Goal: Task Accomplishment & Management: Manage account settings

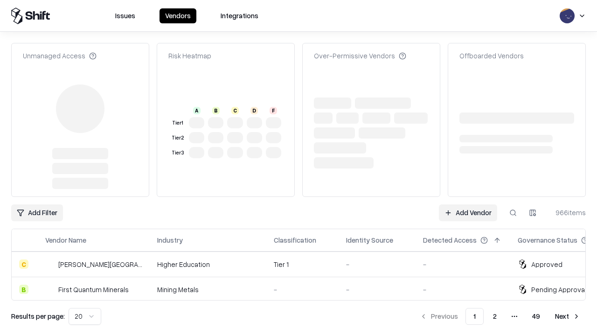
click at [468, 204] on link "Add Vendor" at bounding box center [468, 212] width 58 height 17
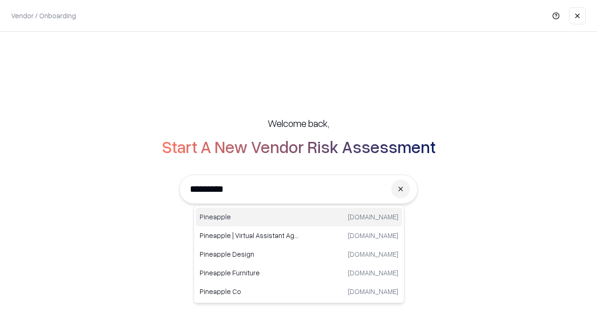
click at [299, 217] on div "Pineapple [DOMAIN_NAME]" at bounding box center [299, 217] width 206 height 19
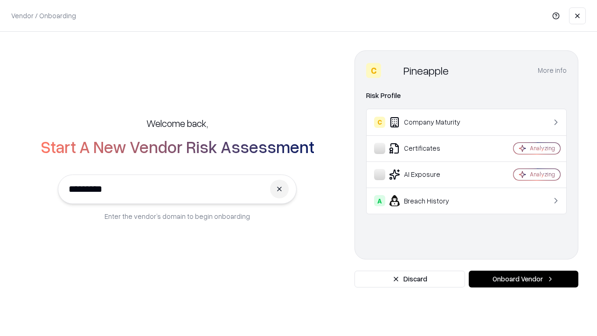
type input "*********"
click at [524, 279] on button "Onboard Vendor" at bounding box center [524, 279] width 110 height 17
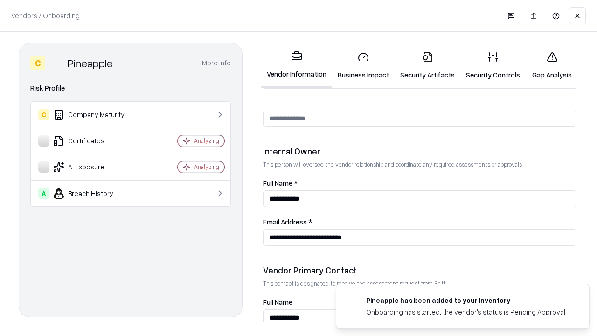
scroll to position [484, 0]
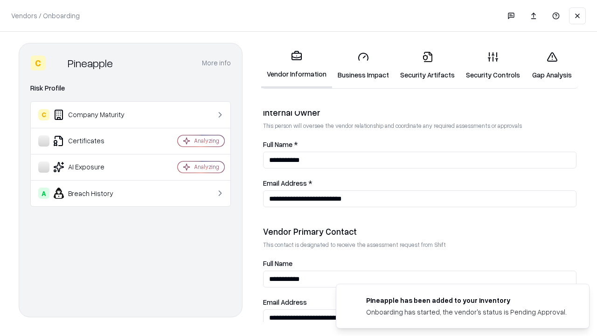
click at [364, 65] on link "Business Impact" at bounding box center [363, 65] width 63 height 43
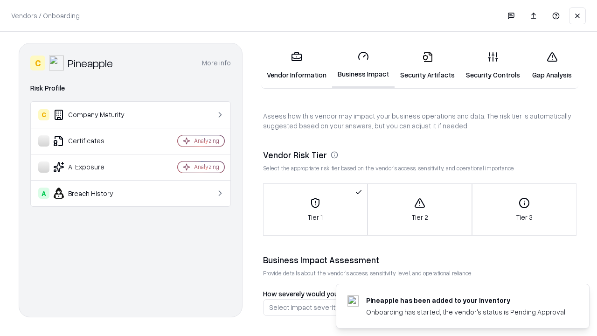
click at [428, 65] on link "Security Artifacts" at bounding box center [428, 65] width 66 height 43
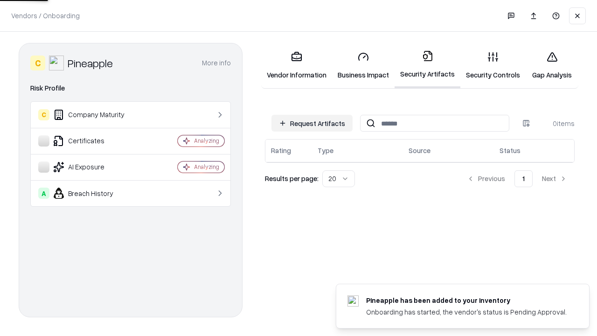
click at [312, 123] on button "Request Artifacts" at bounding box center [312, 123] width 81 height 17
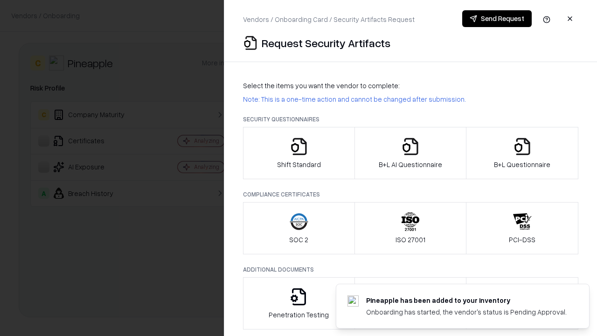
click at [299, 153] on icon "button" at bounding box center [299, 146] width 19 height 19
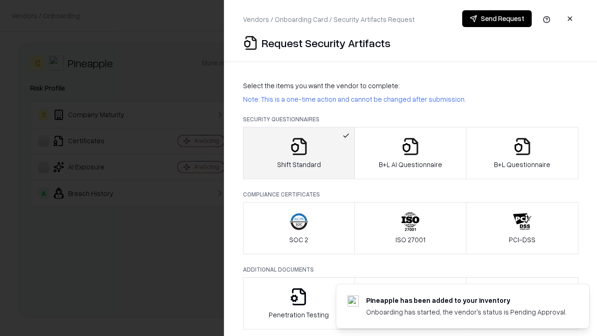
click at [497, 19] on button "Send Request" at bounding box center [498, 18] width 70 height 17
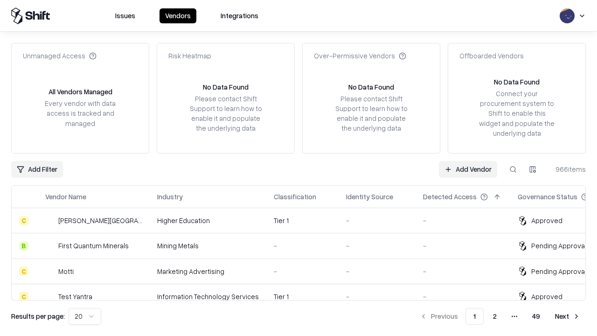
click at [513, 169] on button at bounding box center [513, 169] width 17 height 17
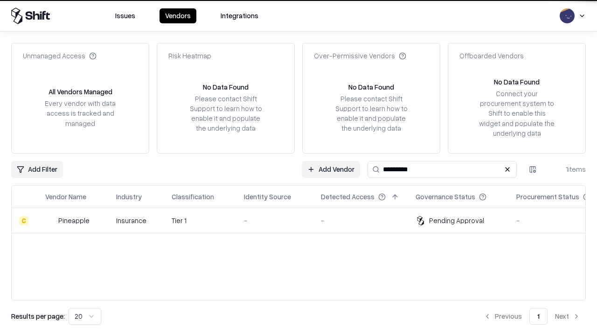
type input "*********"
click at [304, 220] on div "-" at bounding box center [275, 221] width 62 height 10
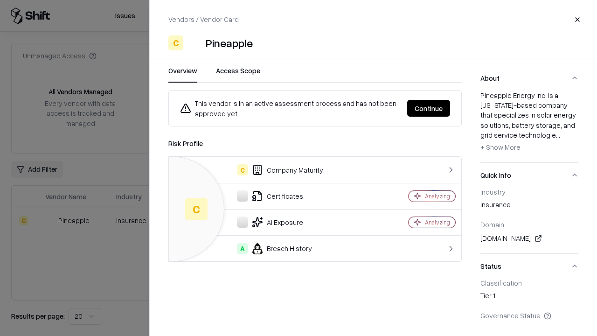
click at [429, 108] on button "Continue" at bounding box center [428, 108] width 43 height 17
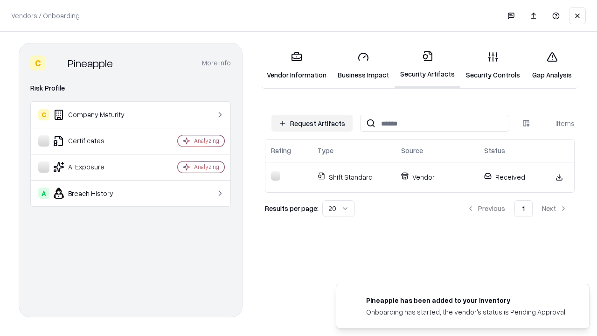
click at [493, 65] on link "Security Controls" at bounding box center [493, 65] width 65 height 43
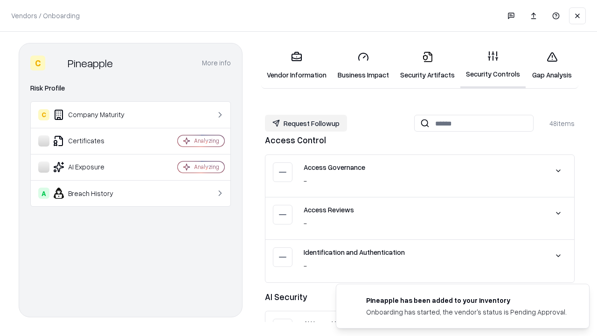
click at [306, 123] on button "Request Followup" at bounding box center [306, 123] width 82 height 17
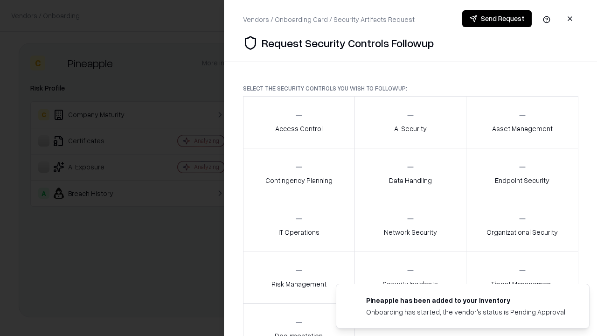
click at [299, 122] on div "Access Control" at bounding box center [299, 122] width 48 height 23
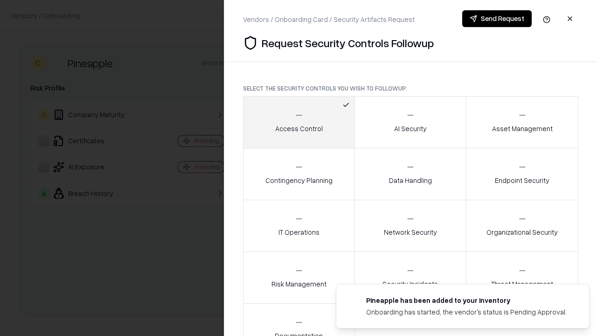
click at [497, 19] on button "Send Request" at bounding box center [498, 18] width 70 height 17
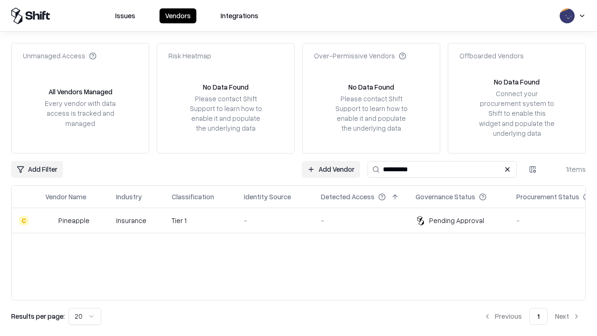
type input "*********"
click at [304, 220] on div "-" at bounding box center [275, 221] width 62 height 10
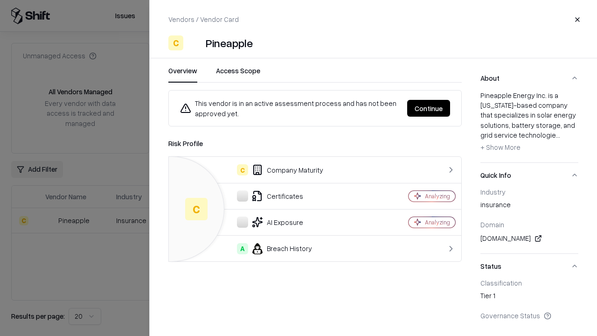
click at [429, 108] on button "Continue" at bounding box center [428, 108] width 43 height 17
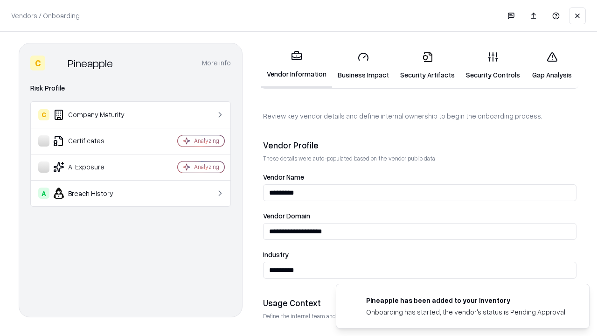
click at [552, 65] on link "Gap Analysis" at bounding box center [552, 65] width 53 height 43
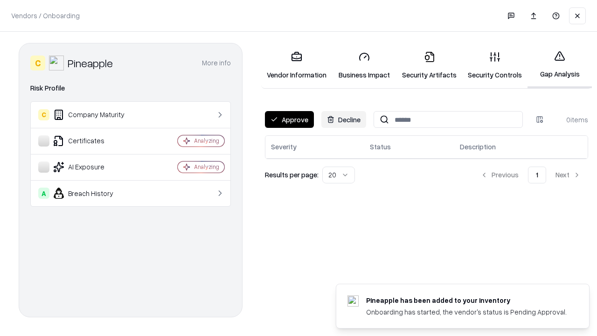
click at [289, 119] on button "Approve" at bounding box center [289, 119] width 49 height 17
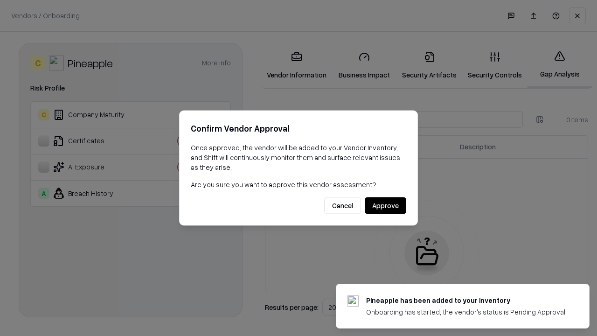
click at [386, 205] on button "Approve" at bounding box center [386, 205] width 42 height 17
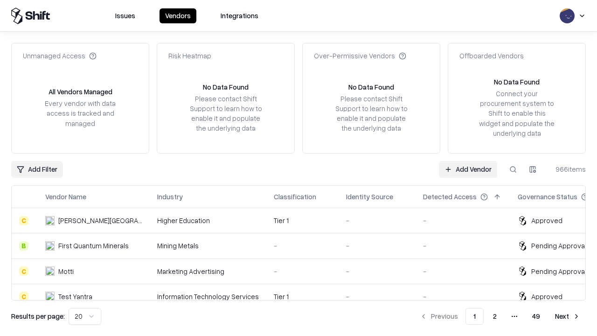
type input "*********"
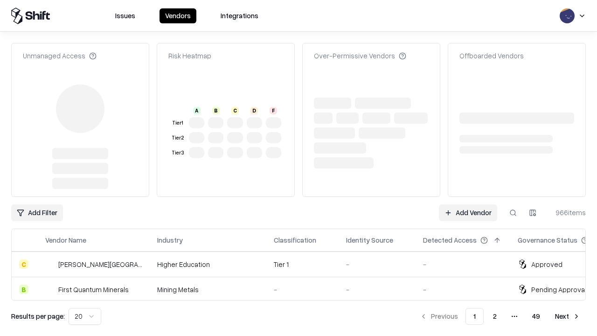
click at [468, 204] on link "Add Vendor" at bounding box center [468, 212] width 58 height 17
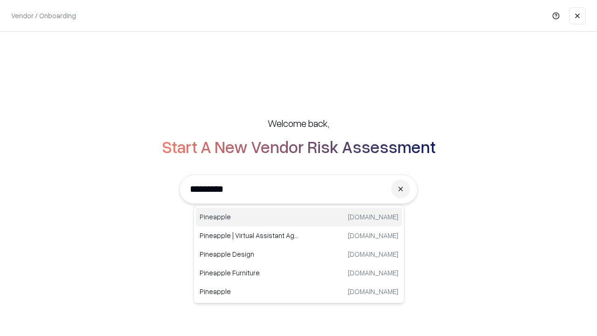
click at [299, 217] on div "Pineapple [DOMAIN_NAME]" at bounding box center [299, 217] width 206 height 19
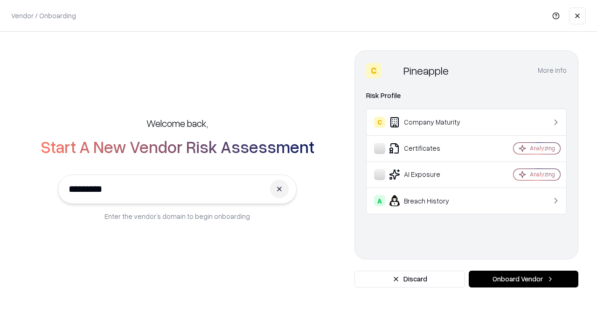
type input "*********"
click at [524, 279] on button "Onboard Vendor" at bounding box center [524, 279] width 110 height 17
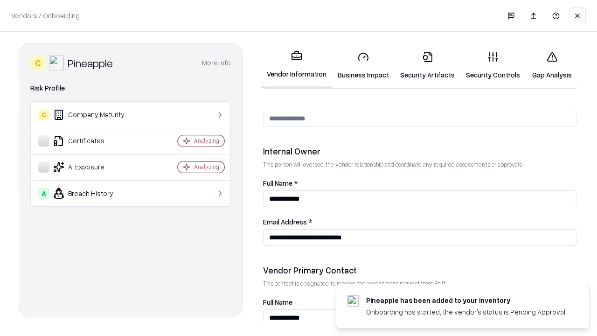
scroll to position [484, 0]
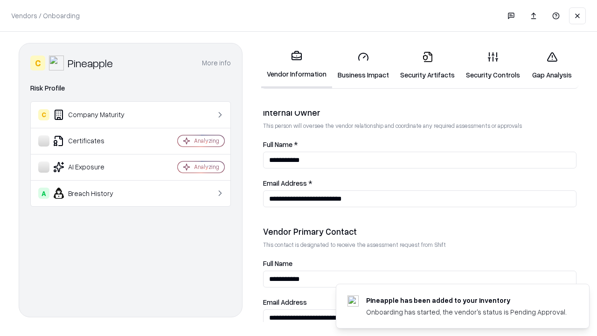
click at [552, 65] on link "Gap Analysis" at bounding box center [552, 65] width 53 height 43
